Goal: Navigation & Orientation: Understand site structure

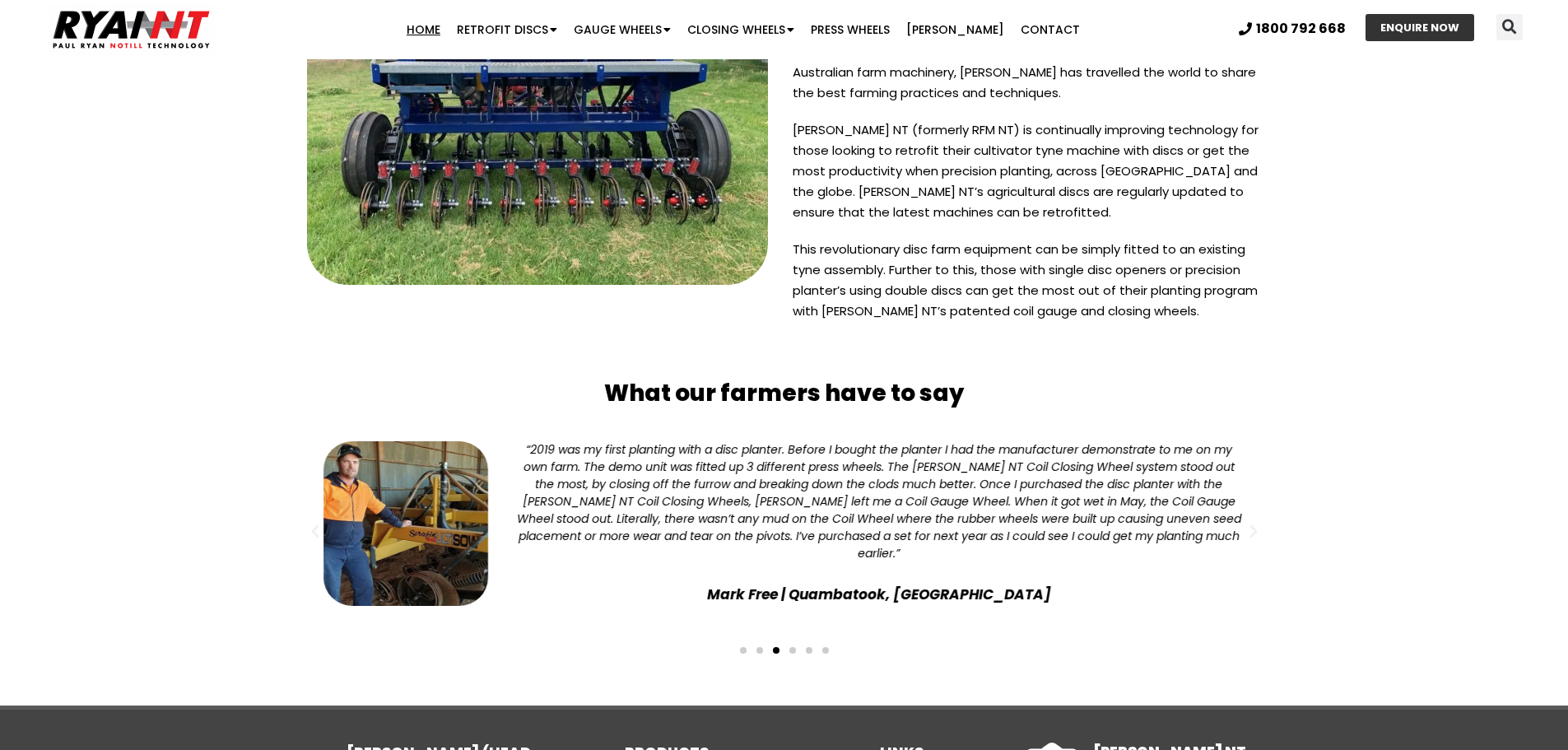
scroll to position [4034, 0]
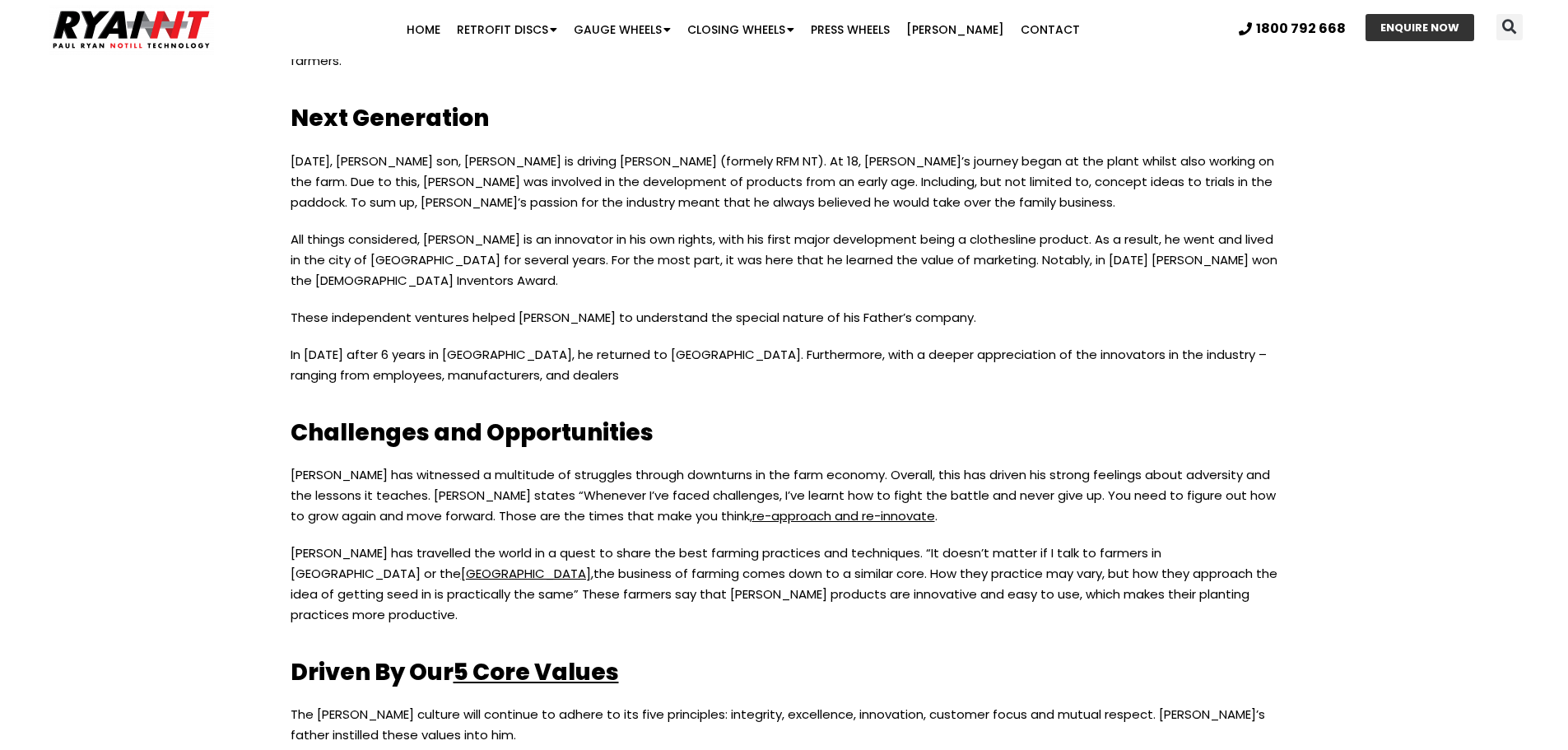
scroll to position [1812, 0]
